Goal: Task Accomplishment & Management: Manage account settings

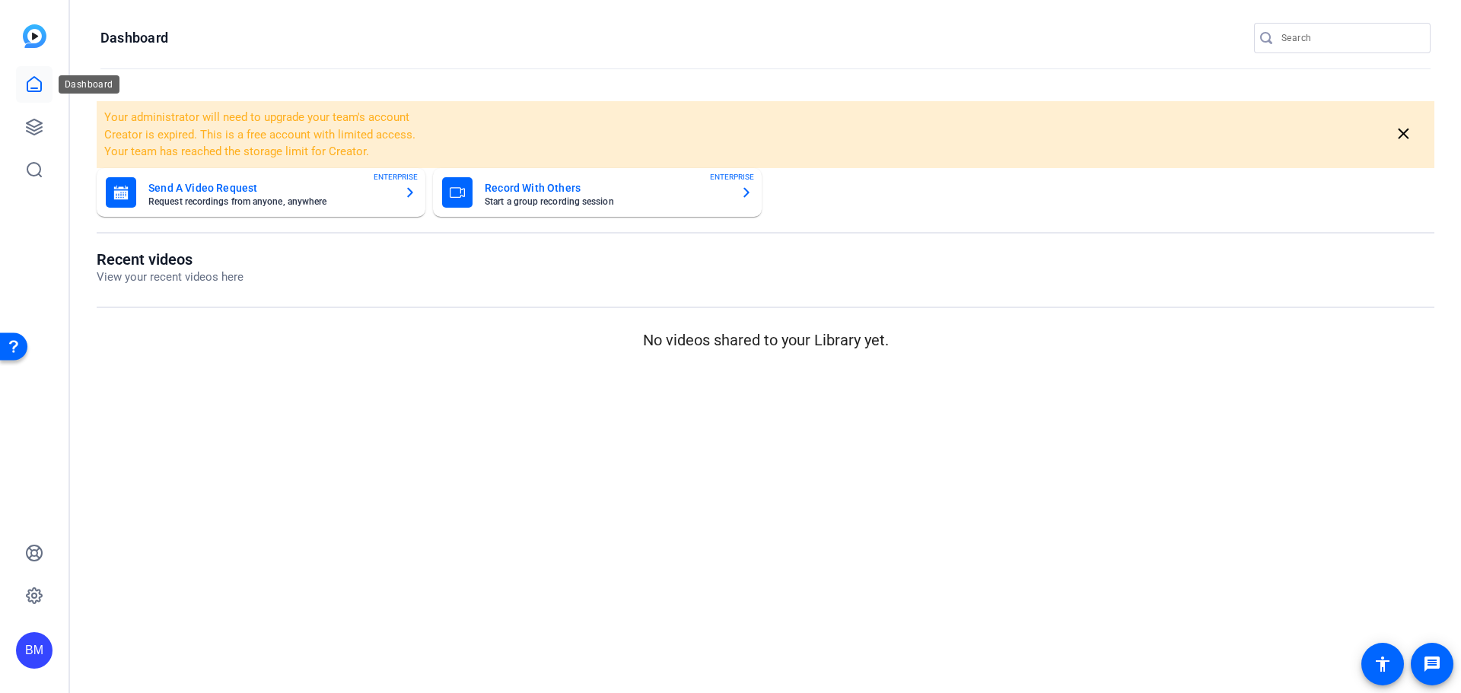
click at [39, 92] on icon at bounding box center [34, 84] width 18 height 18
click at [48, 120] on link at bounding box center [34, 127] width 37 height 37
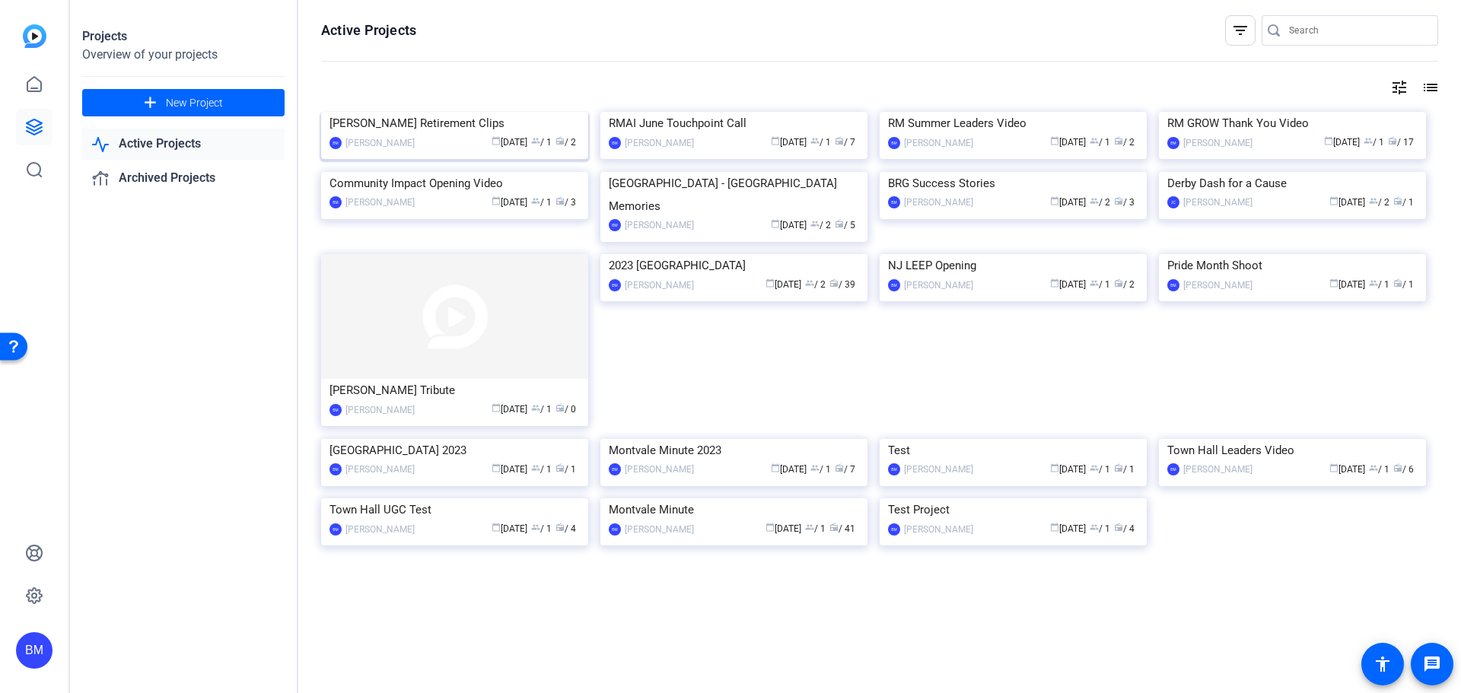
click at [486, 112] on img at bounding box center [454, 112] width 267 height 0
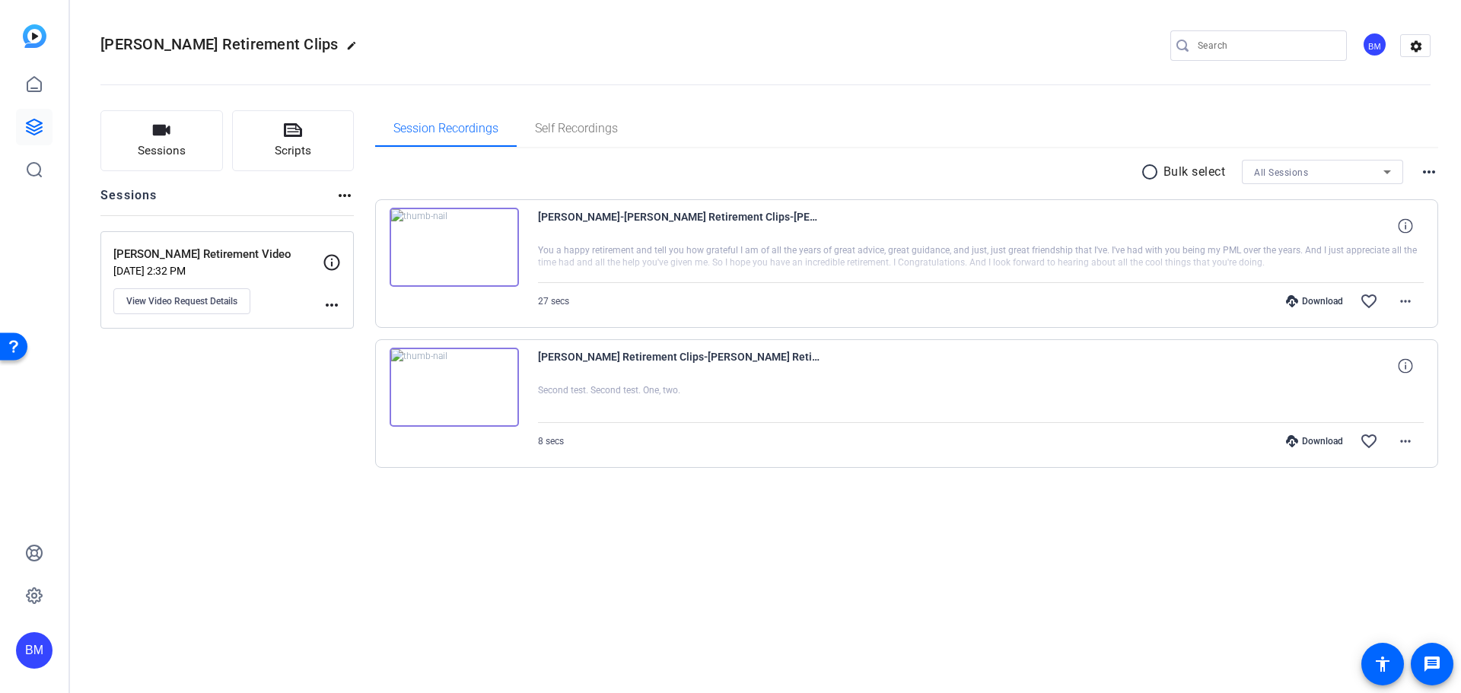
click at [1120, 260] on div at bounding box center [981, 263] width 887 height 38
click at [881, 266] on div at bounding box center [981, 263] width 887 height 38
click at [1047, 242] on div "[PERSON_NAME]-[PERSON_NAME] Retirement Clips-[PERSON_NAME] Retirement Video-175…" at bounding box center [981, 226] width 887 height 37
click at [793, 239] on span "[PERSON_NAME]-[PERSON_NAME] Retirement Clips-[PERSON_NAME] Retirement Video-175…" at bounding box center [679, 226] width 282 height 37
click at [1415, 304] on span at bounding box center [1405, 301] width 37 height 37
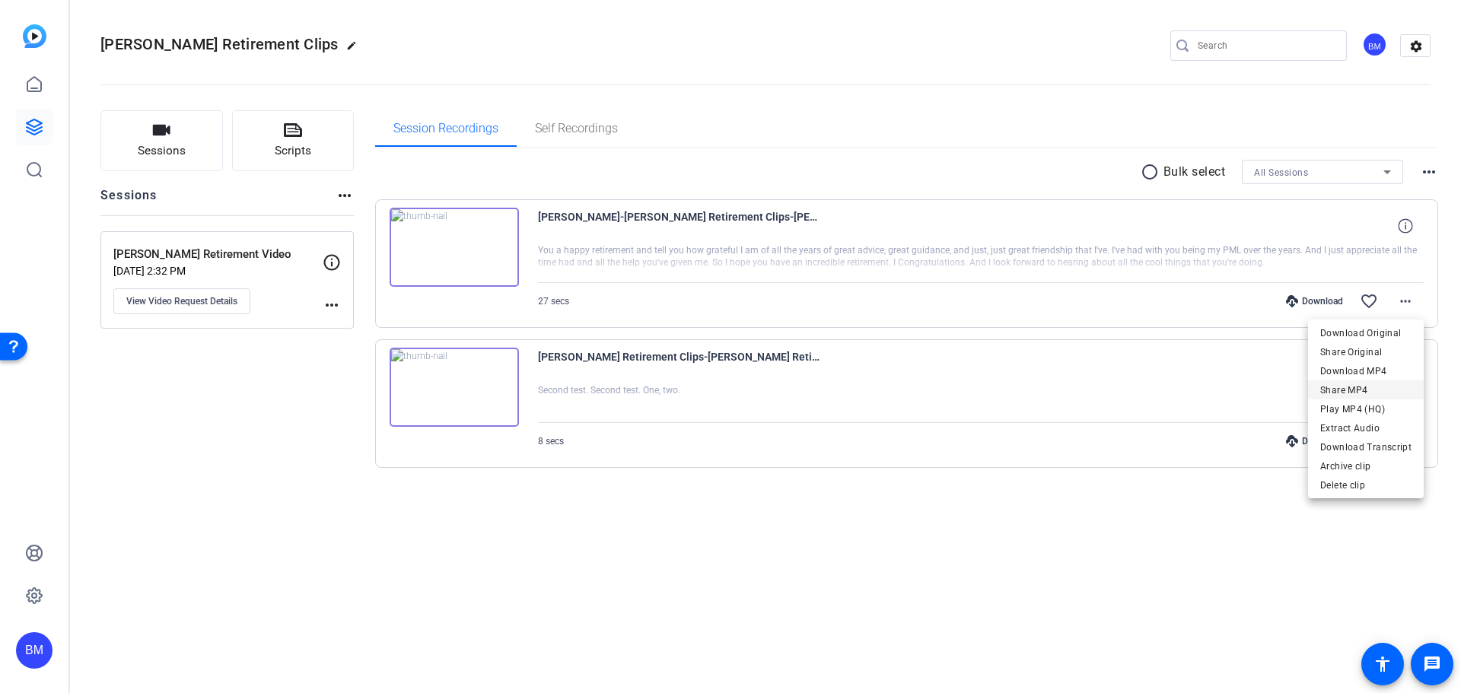
click at [1356, 386] on span "Share MP4" at bounding box center [1366, 390] width 91 height 18
click at [450, 263] on img at bounding box center [454, 247] width 129 height 79
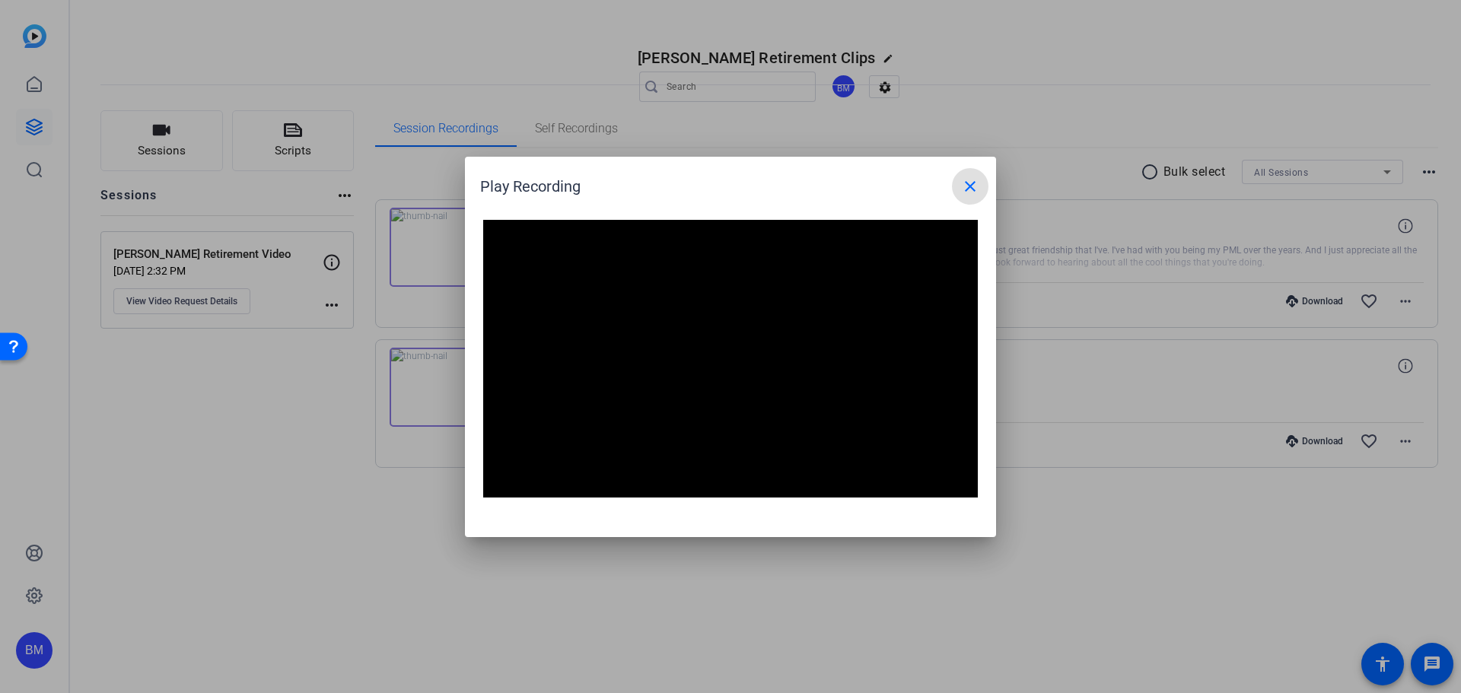
click at [973, 180] on mat-icon "close" at bounding box center [970, 186] width 18 height 18
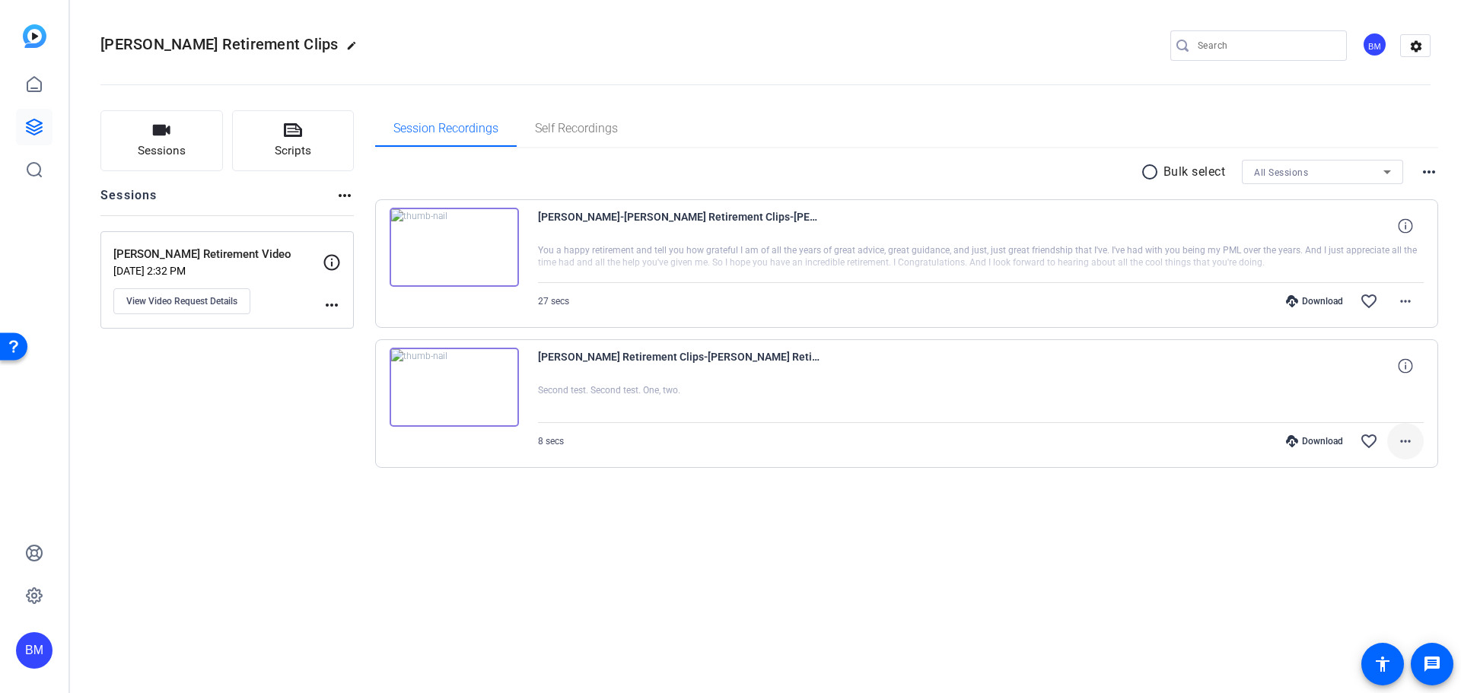
click at [1399, 454] on span at bounding box center [1405, 441] width 37 height 37
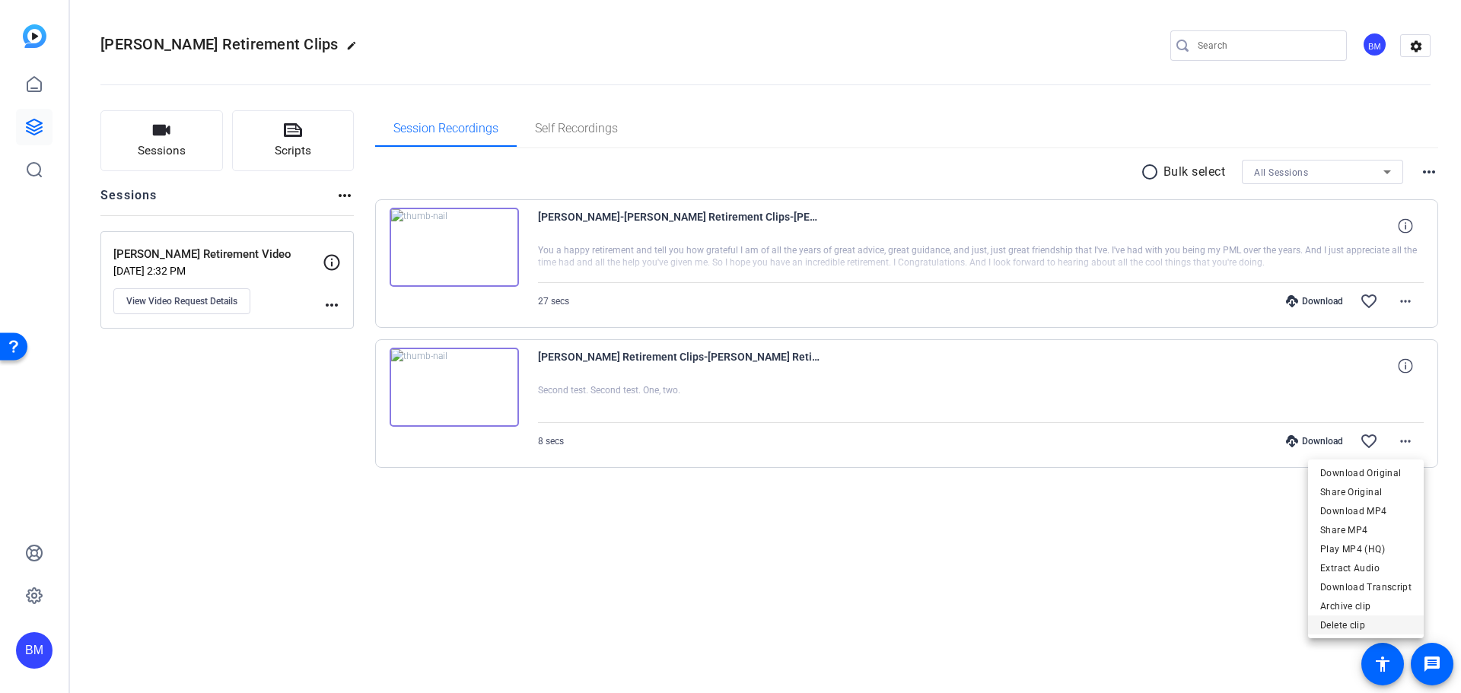
click at [1369, 629] on span "Delete clip" at bounding box center [1366, 625] width 91 height 18
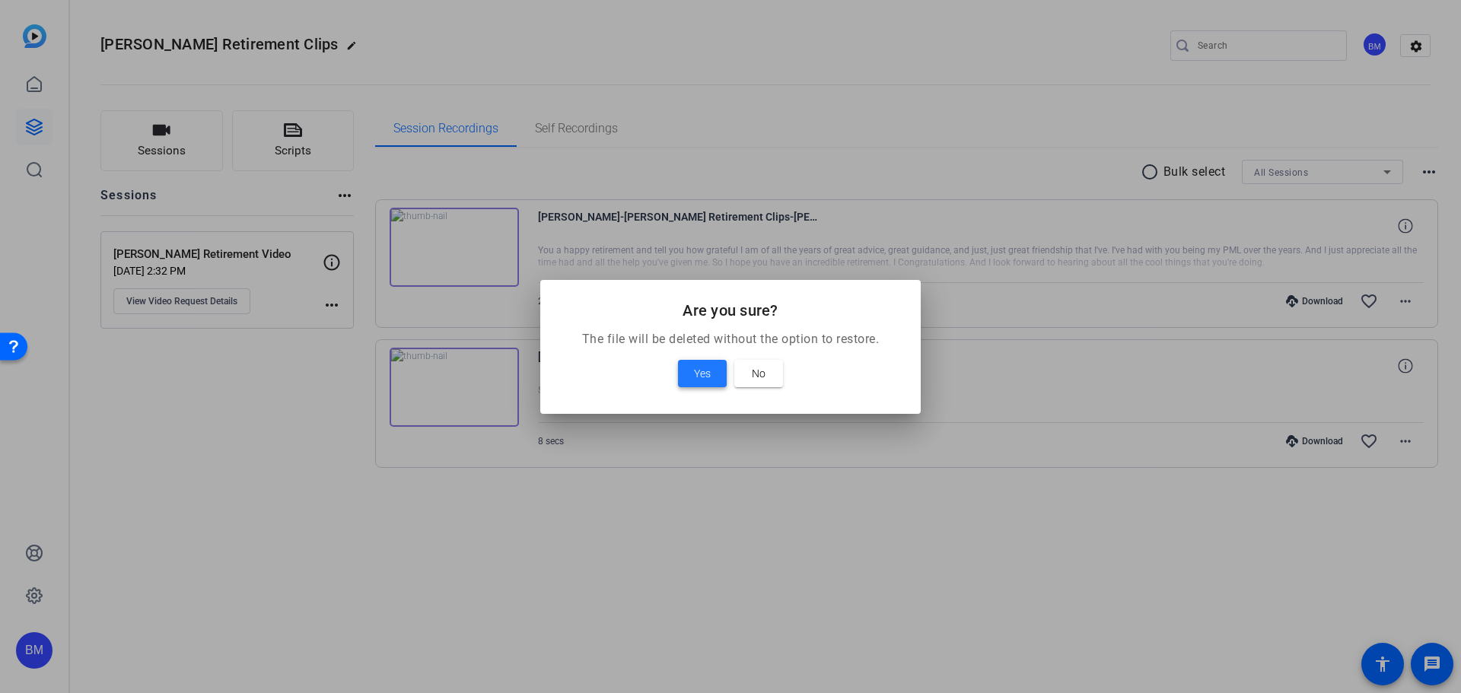
click at [712, 381] on span at bounding box center [702, 373] width 49 height 37
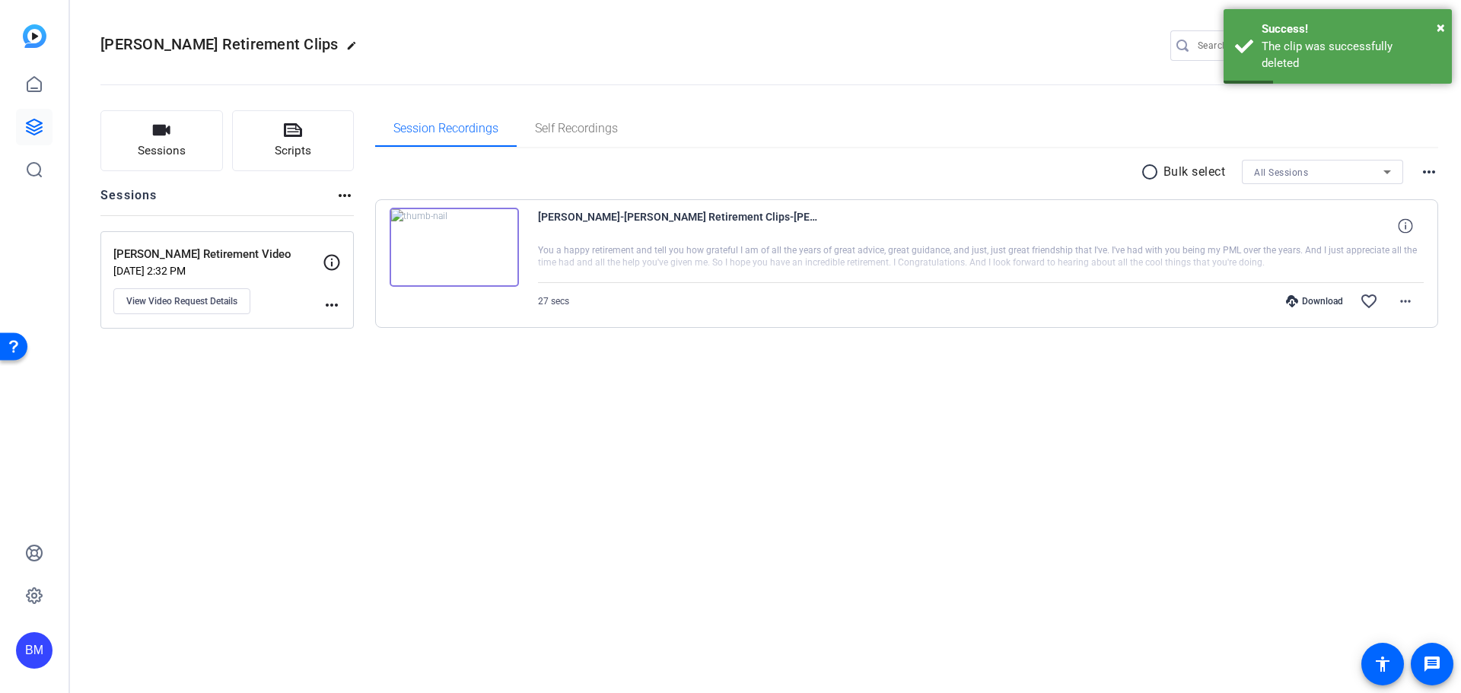
click at [881, 277] on div at bounding box center [981, 263] width 887 height 38
click at [1209, 259] on div at bounding box center [981, 263] width 887 height 38
